Goal: Task Accomplishment & Management: Complete application form

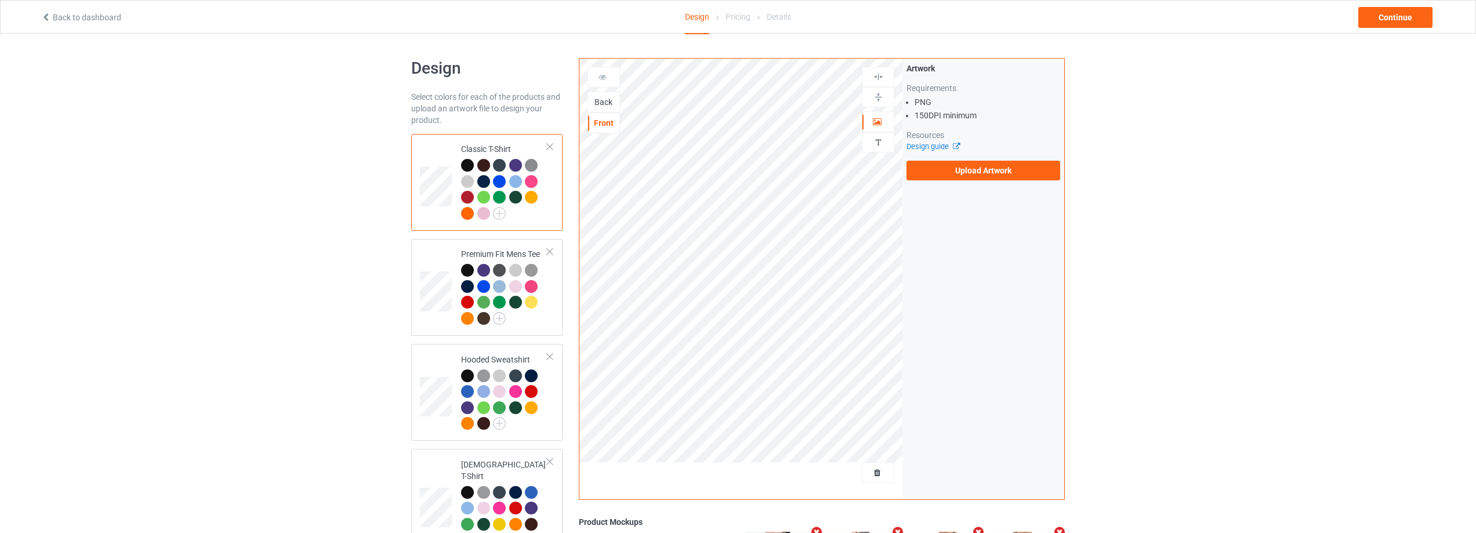
click at [608, 103] on div "Back" at bounding box center [603, 102] width 31 height 12
click at [1001, 174] on label "Upload Artwork" at bounding box center [984, 171] width 154 height 20
click at [0, 0] on input "Upload Artwork" at bounding box center [0, 0] width 0 height 0
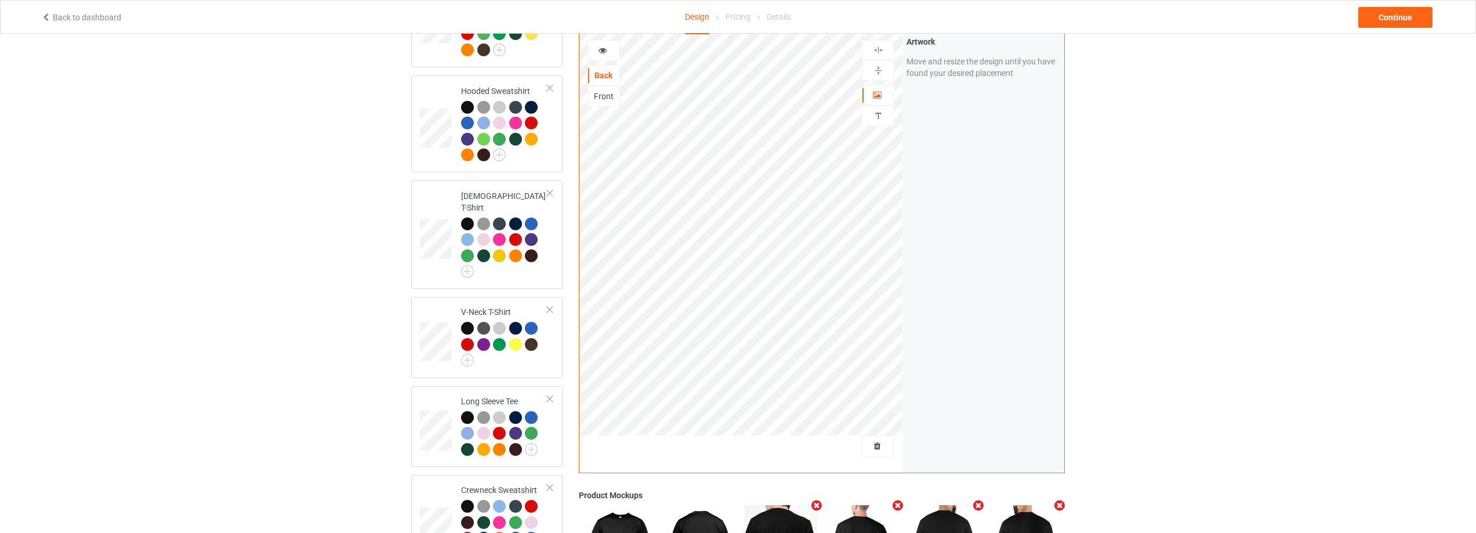
scroll to position [104, 0]
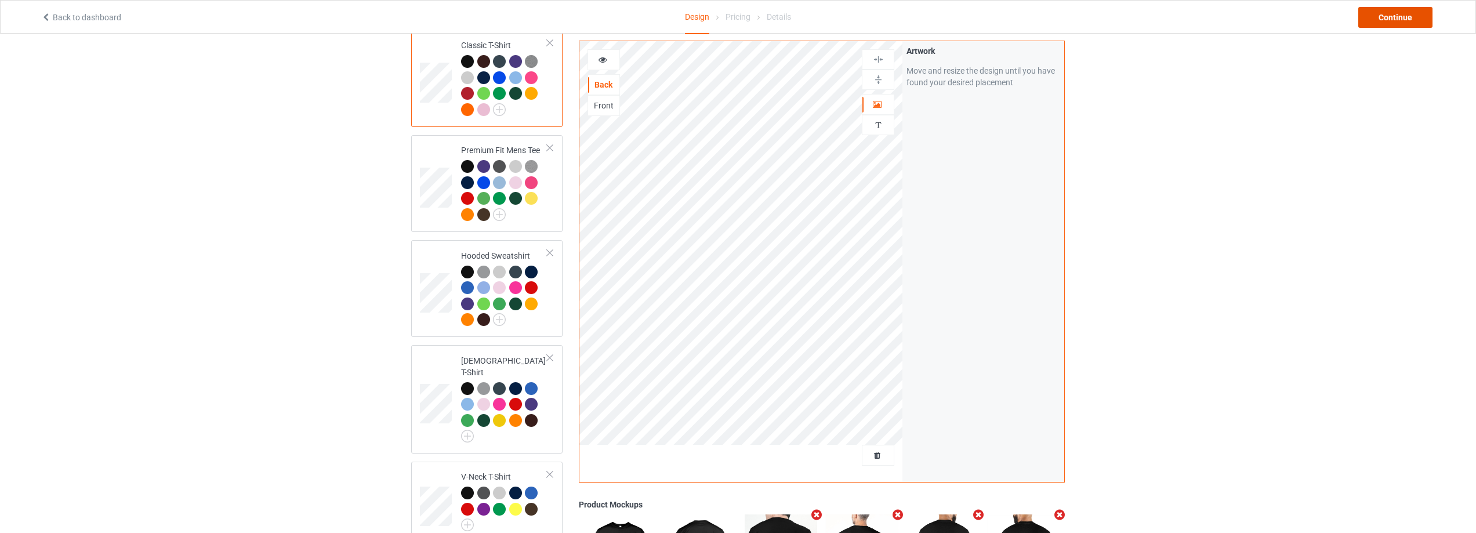
click at [1392, 12] on div "Continue" at bounding box center [1395, 17] width 74 height 21
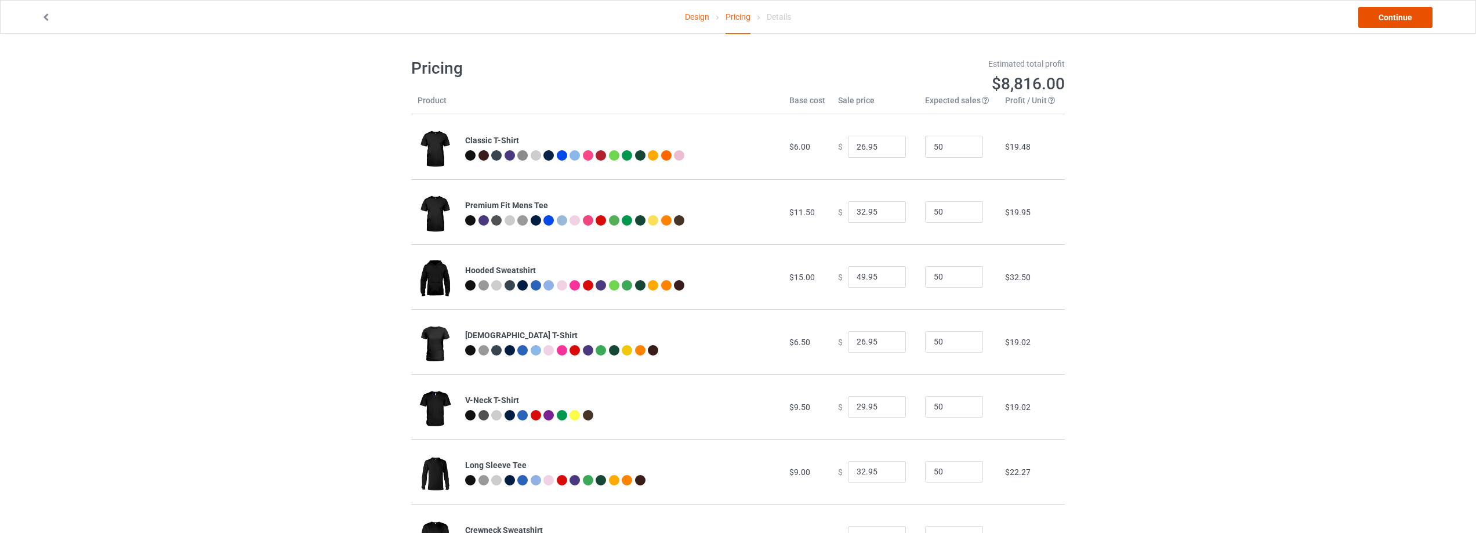
click at [1392, 20] on link "Continue" at bounding box center [1395, 17] width 74 height 21
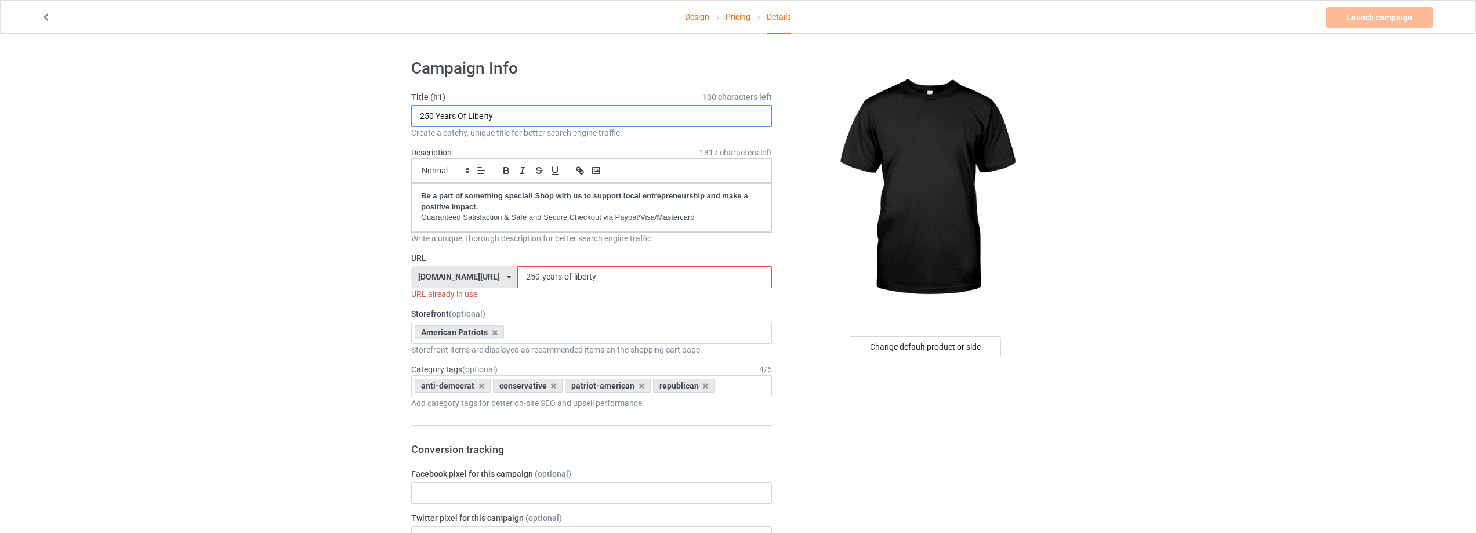
drag, startPoint x: 529, startPoint y: 113, endPoint x: 266, endPoint y: 121, distance: 263.5
paste input "Only Two Defining Forces Have Ever Offered To Die For You [PERSON_NAME] And The…"
type input "Only Two Defining Forces Have Ever Offered To Die For You [PERSON_NAME] And The…"
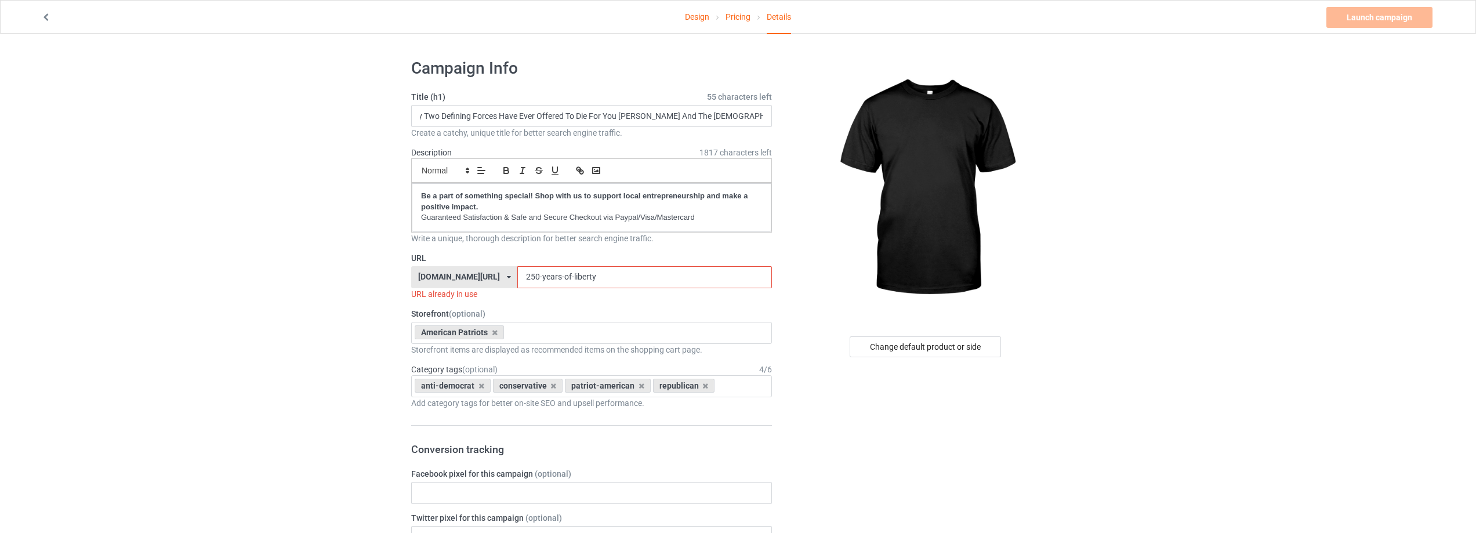
drag, startPoint x: 438, startPoint y: 286, endPoint x: 390, endPoint y: 289, distance: 47.7
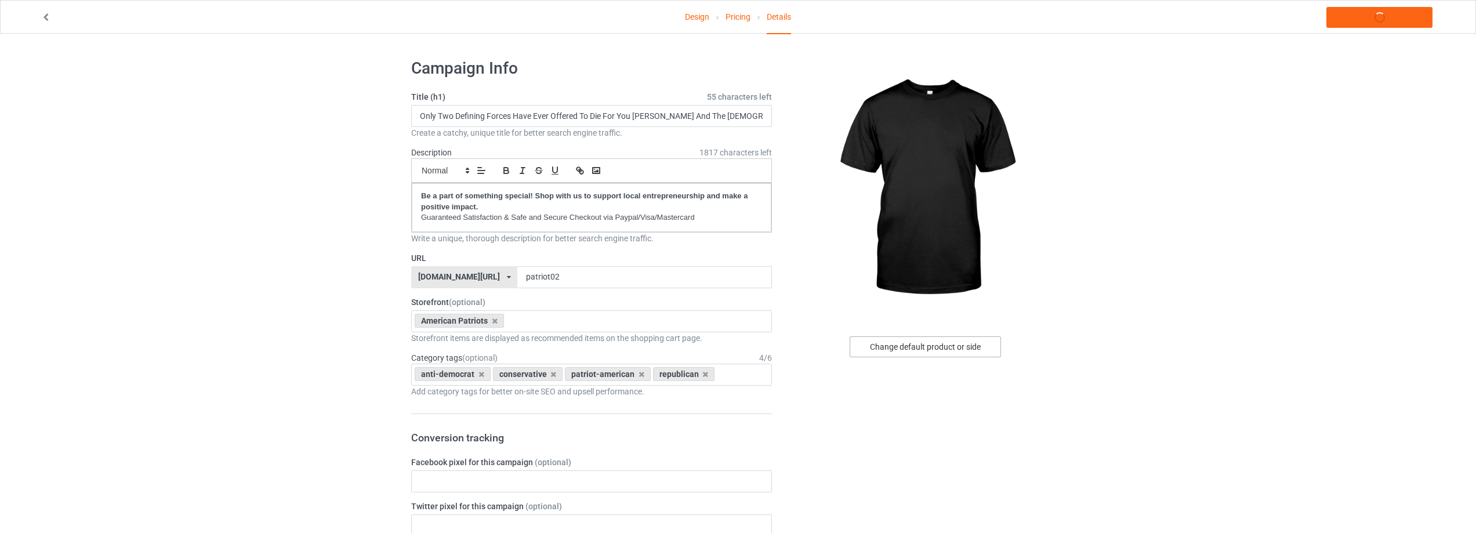
click at [955, 354] on div "Change default product or side" at bounding box center [925, 346] width 151 height 21
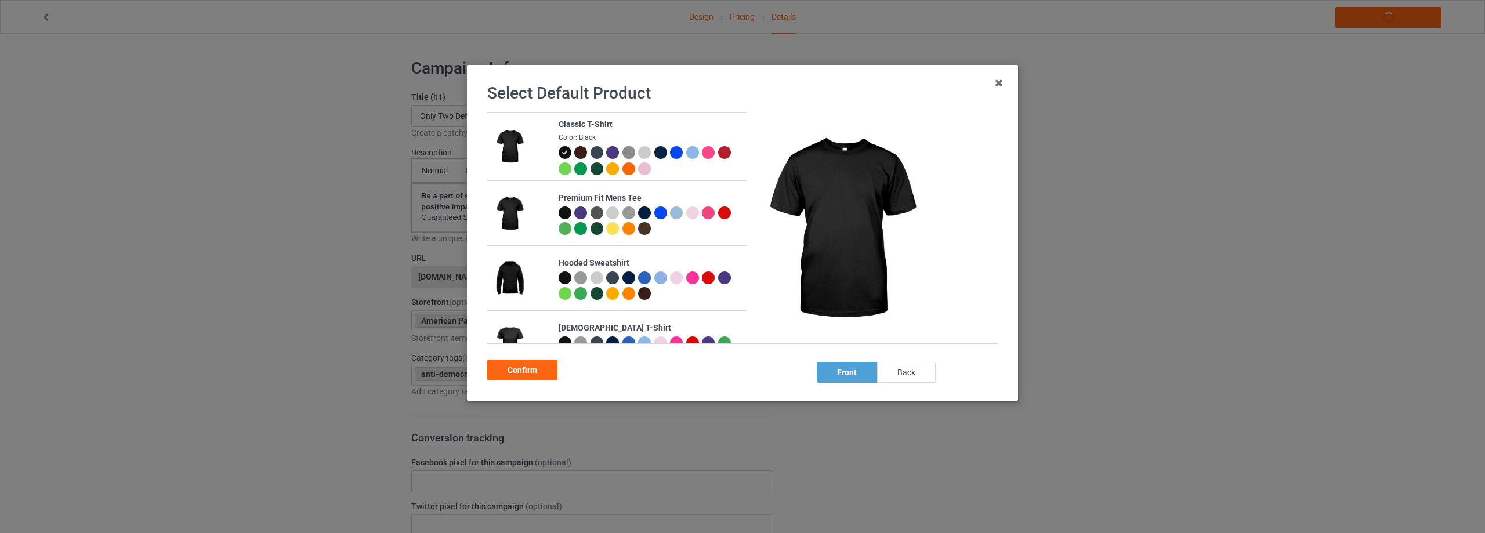
click at [911, 370] on div "back" at bounding box center [906, 372] width 59 height 21
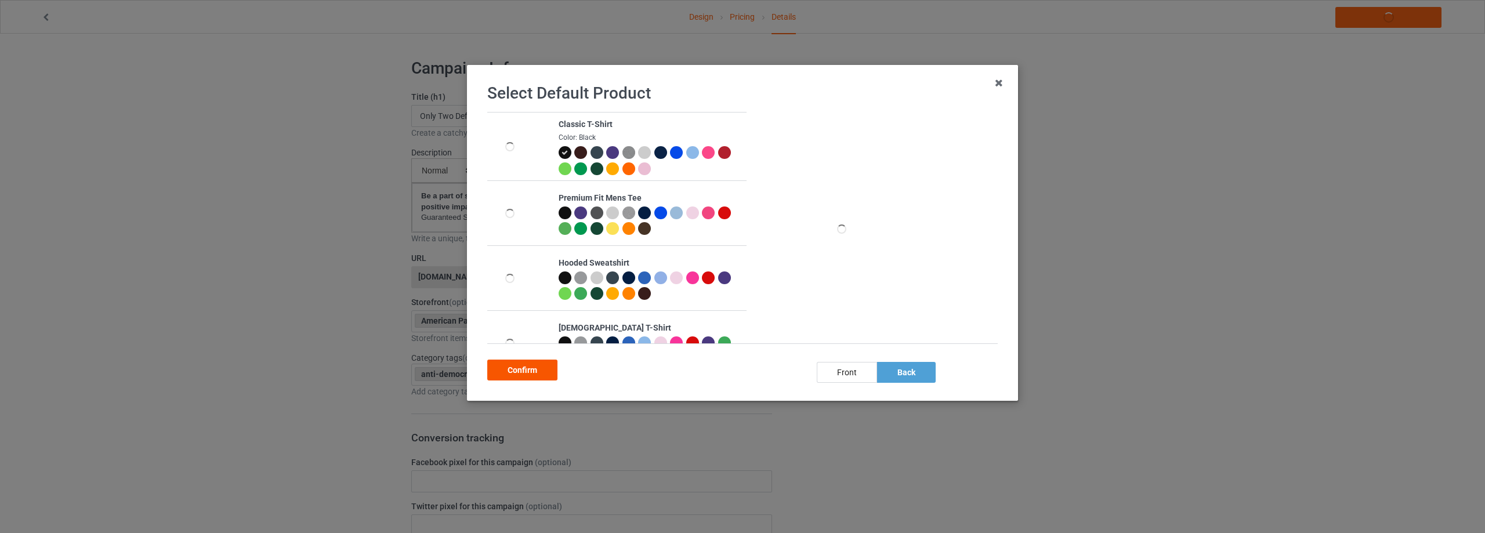
click at [517, 376] on div "Confirm" at bounding box center [522, 370] width 70 height 21
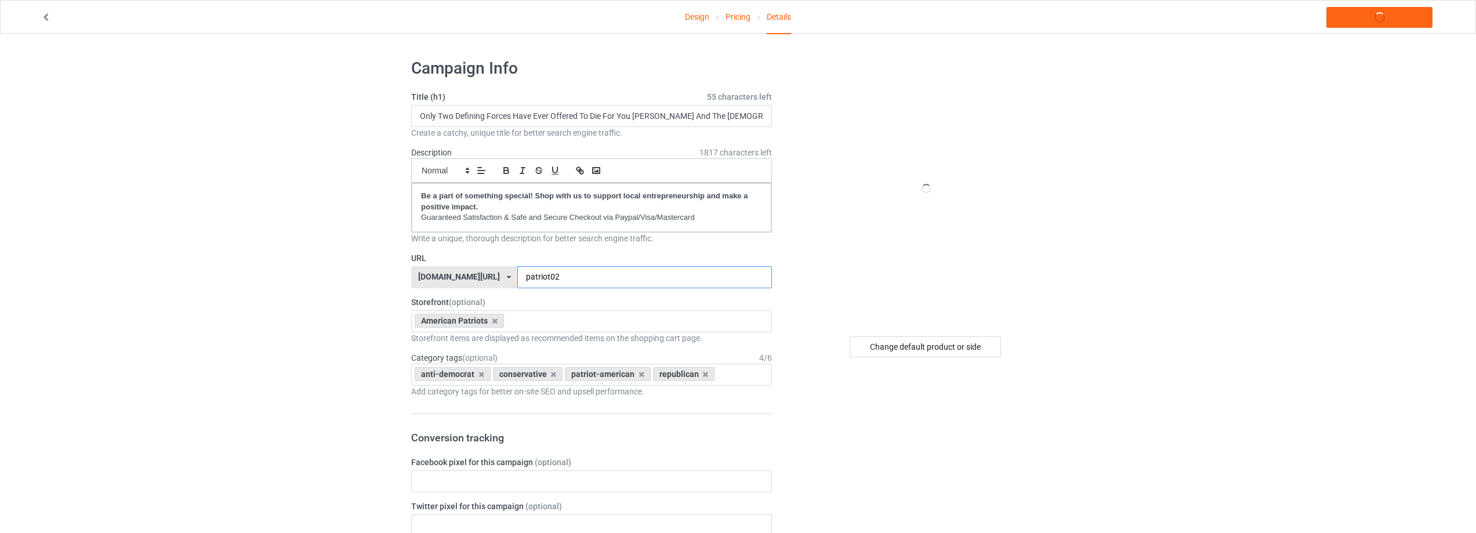
drag, startPoint x: 508, startPoint y: 277, endPoint x: 472, endPoint y: 281, distance: 36.8
click at [472, 281] on div "[DOMAIN_NAME][URL] [DOMAIN_NAME][URL] [DOMAIN_NAME][URL] [DOMAIN_NAME][URL] [DO…" at bounding box center [591, 277] width 361 height 22
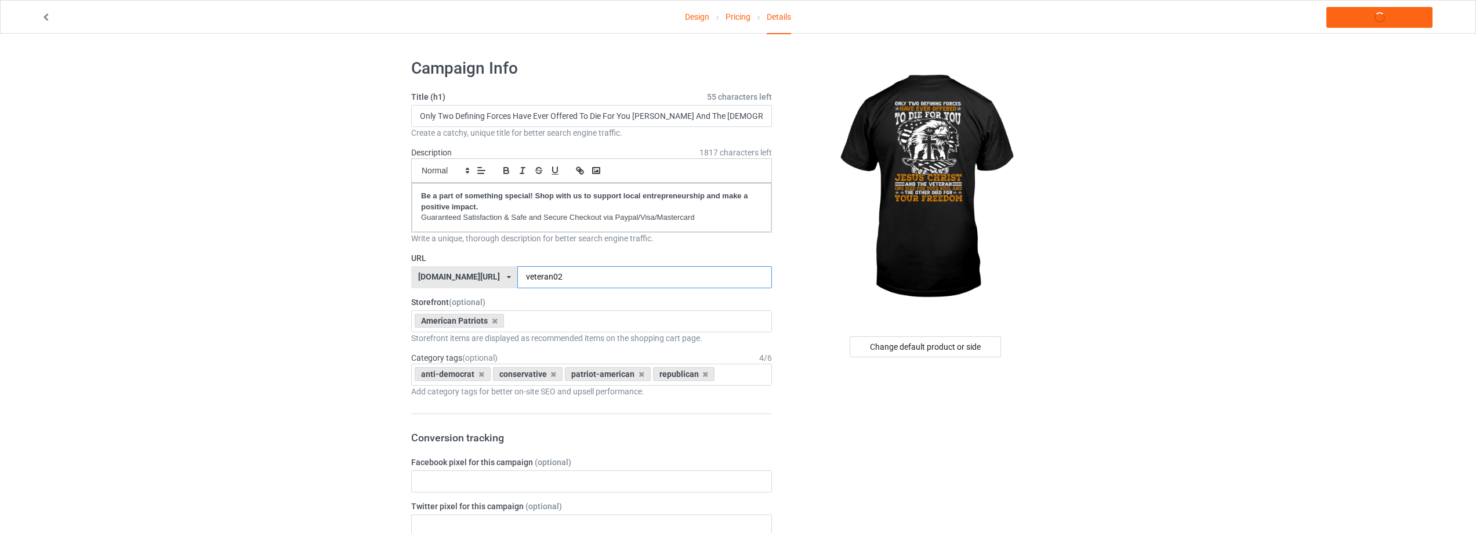
type input "veteran02"
click at [1416, 12] on link "Launch campaign" at bounding box center [1379, 17] width 106 height 21
